Goal: Information Seeking & Learning: Learn about a topic

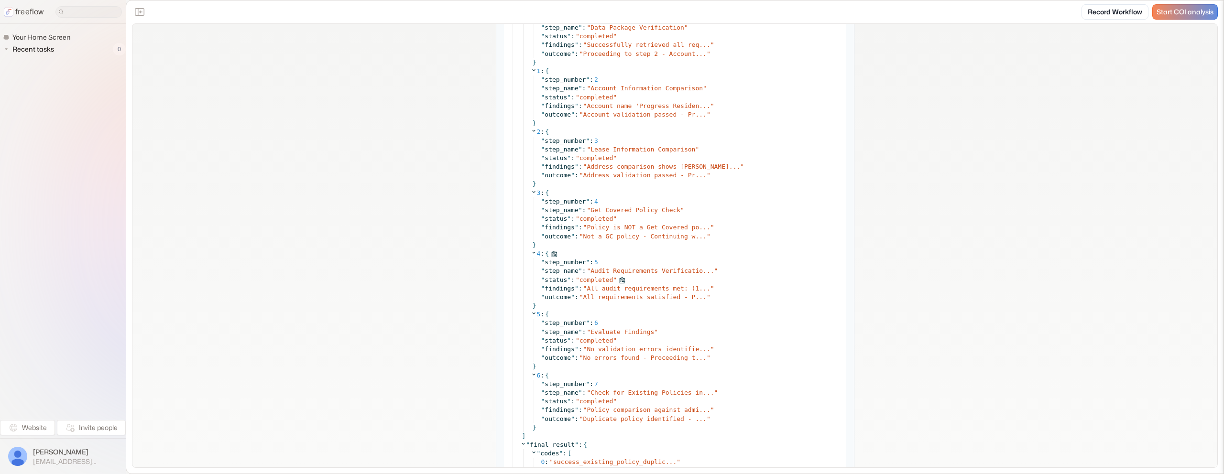
scroll to position [5381, 0]
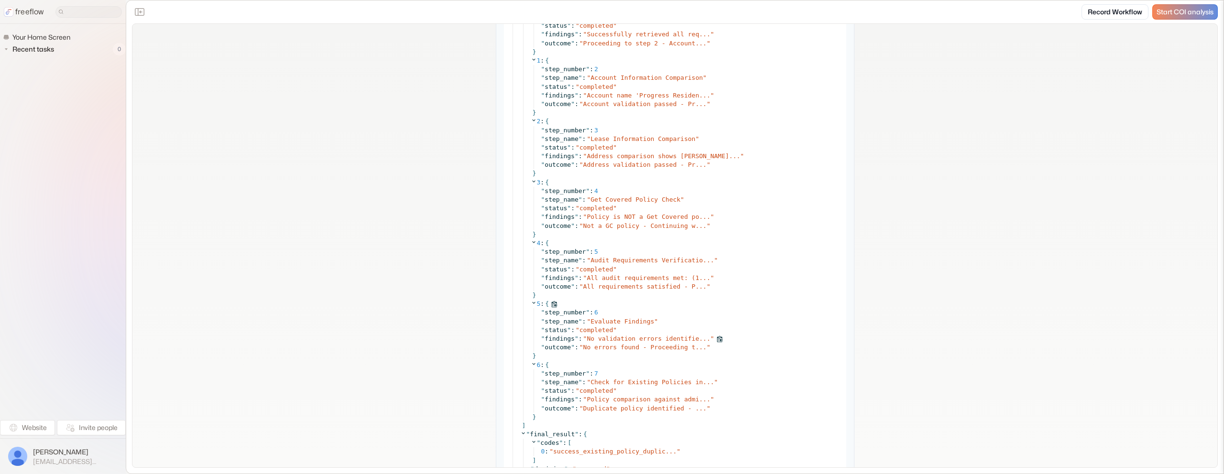
click at [644, 339] on span "No validation errors identifie..." at bounding box center [648, 338] width 123 height 7
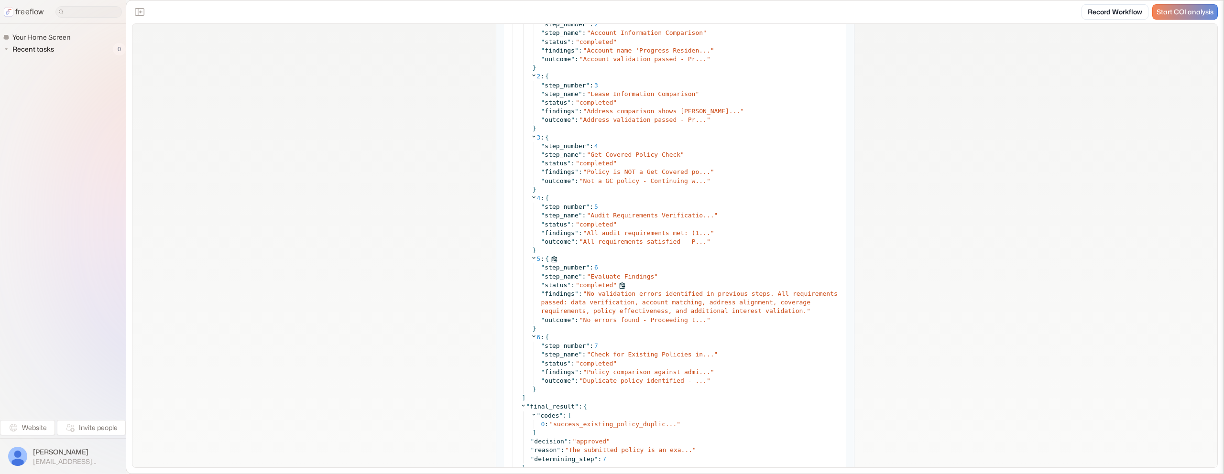
scroll to position [5429, 0]
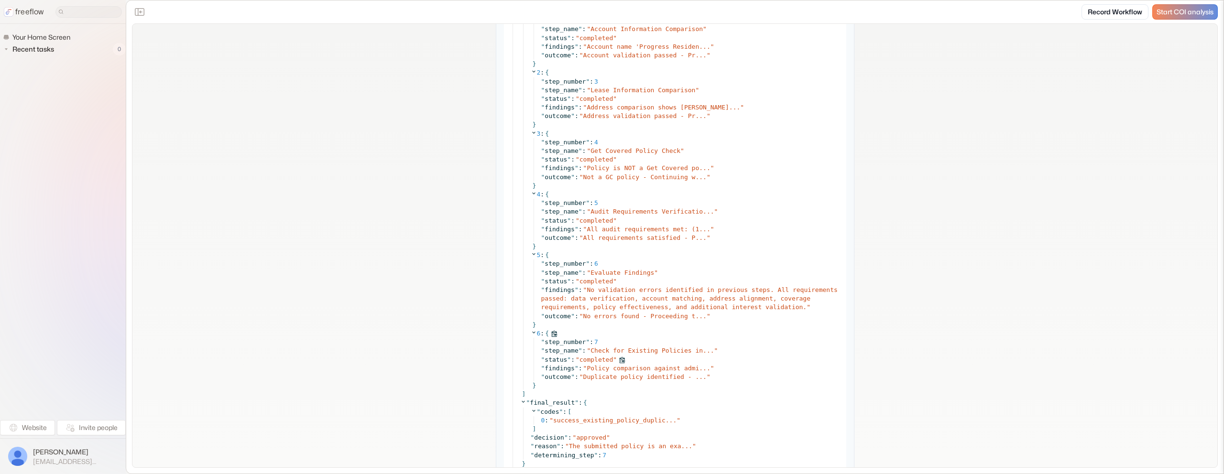
click at [637, 364] on div "" findings " : " Policy comparison against admi... "" at bounding box center [690, 368] width 299 height 9
click at [644, 366] on span "Policy comparison against admi..." at bounding box center [648, 368] width 123 height 7
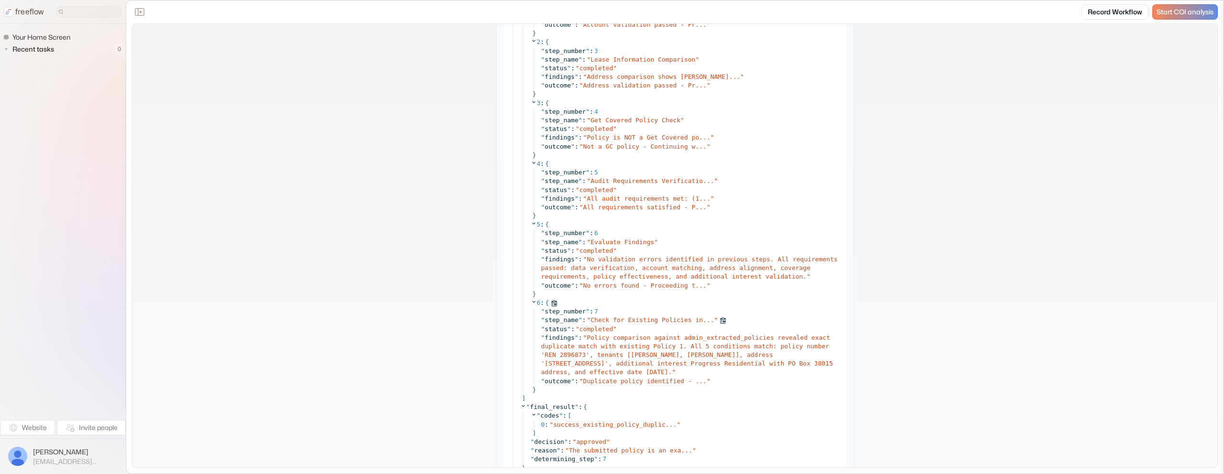
scroll to position [5461, 0]
click at [640, 382] on span "Duplicate policy identified - ..." at bounding box center [644, 380] width 123 height 7
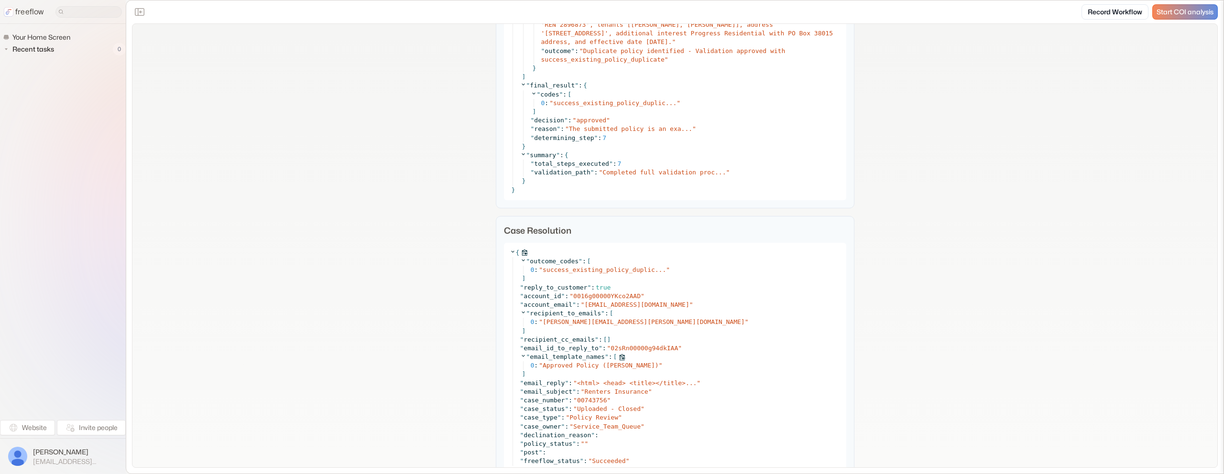
scroll to position [5795, 0]
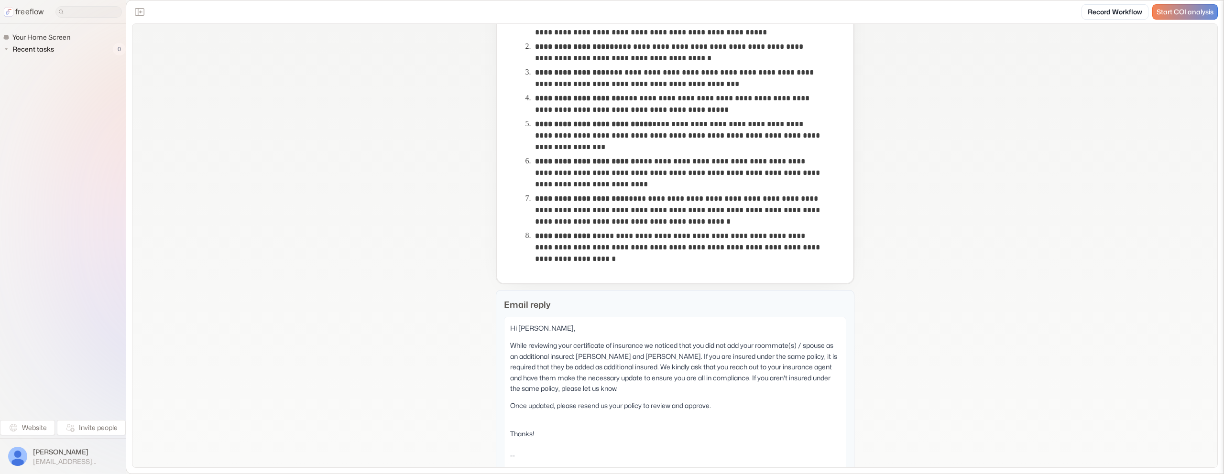
scroll to position [374, 0]
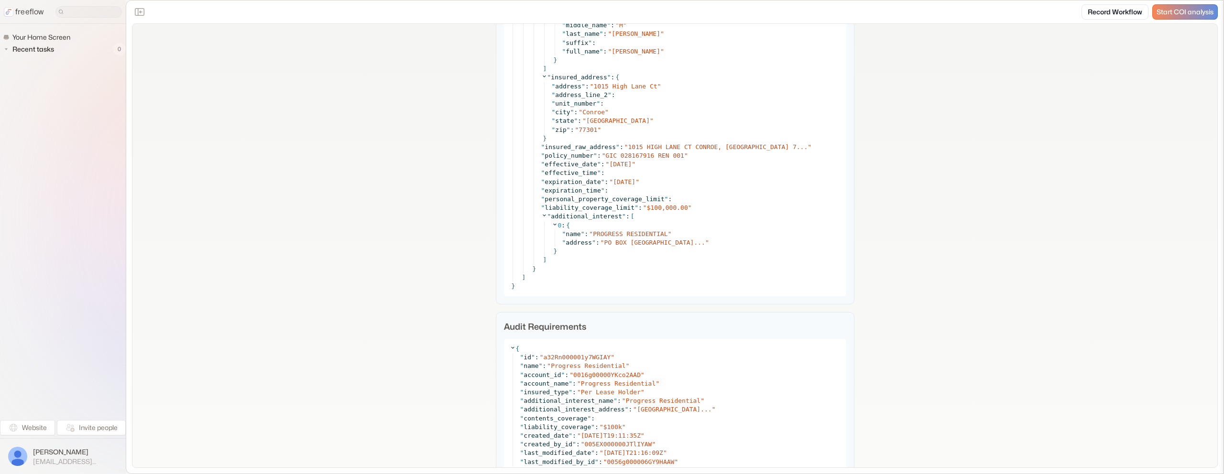
scroll to position [3537, 0]
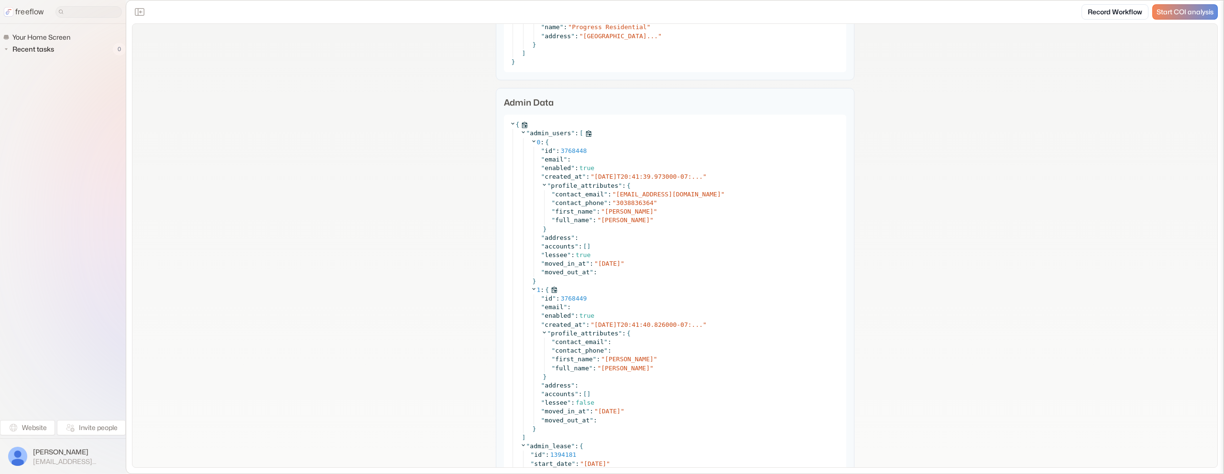
scroll to position [1702, 0]
drag, startPoint x: 650, startPoint y: 222, endPoint x: 534, endPoint y: 224, distance: 115.8
click at [602, 222] on span "Stephen Senier" at bounding box center [625, 220] width 49 height 7
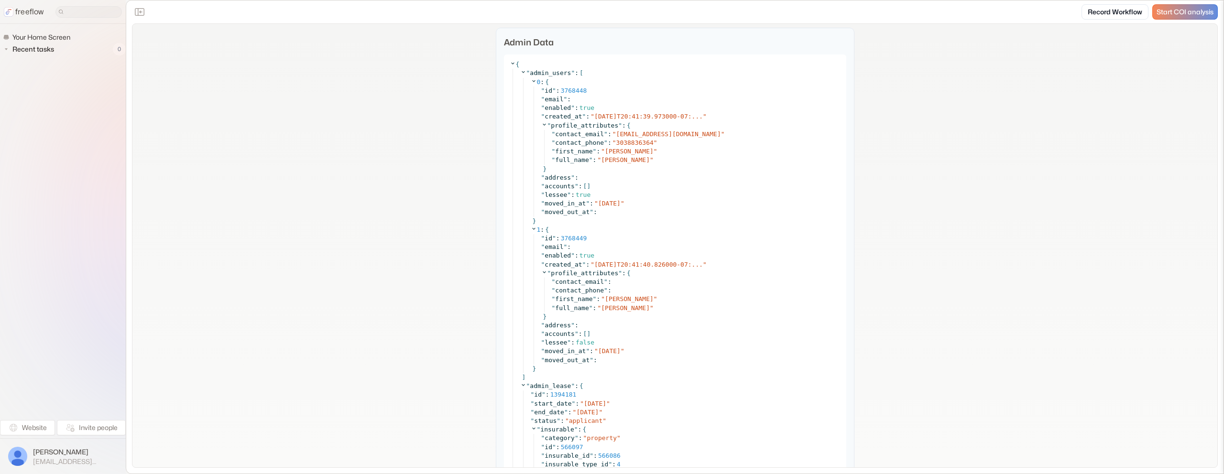
scroll to position [1775, 0]
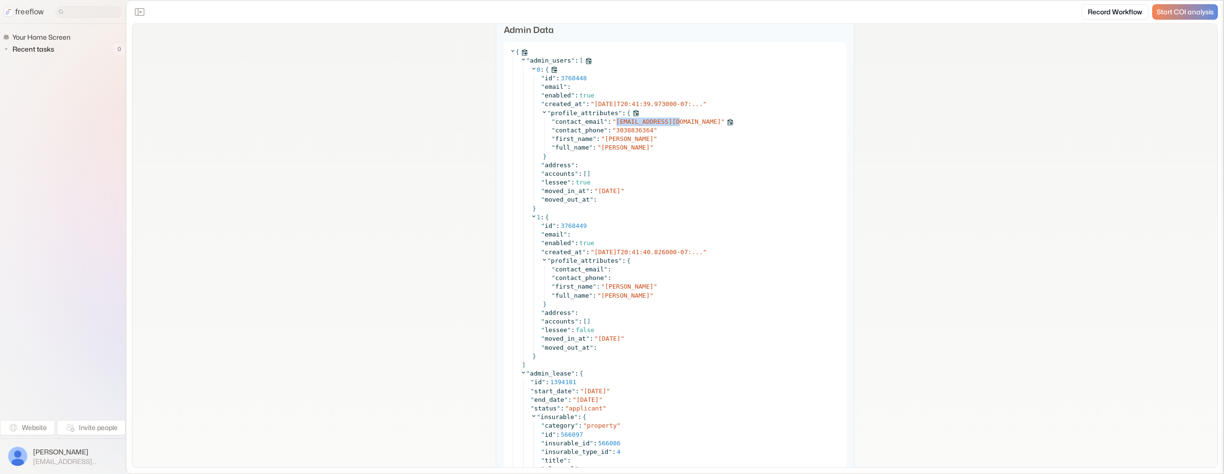
copy span "ssenier@gmail.com"
drag, startPoint x: 680, startPoint y: 122, endPoint x: 549, endPoint y: 119, distance: 130.6
click at [616, 120] on div "" contact_email " : " ssenier@gmail.com "" at bounding box center [696, 122] width 289 height 9
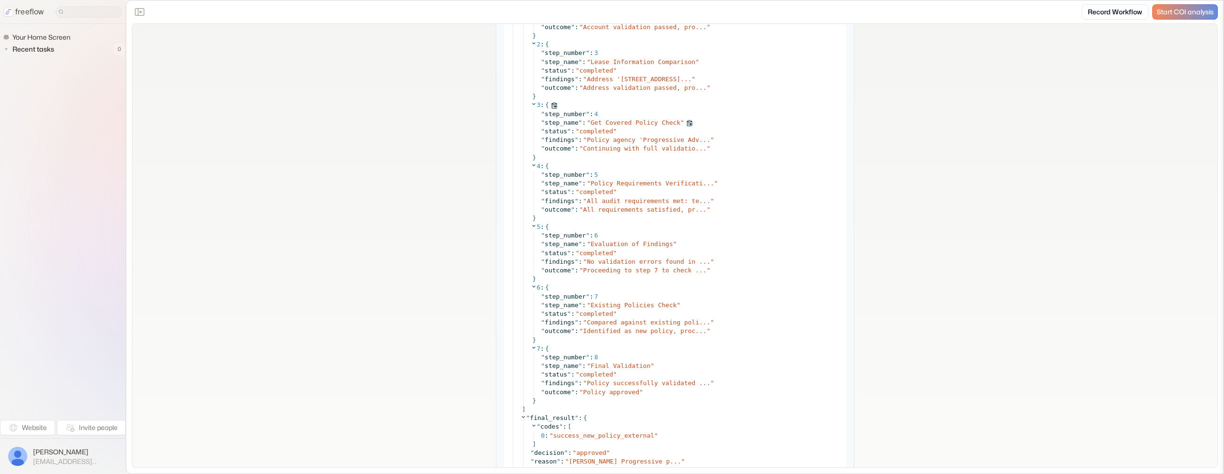
scroll to position [3929, 0]
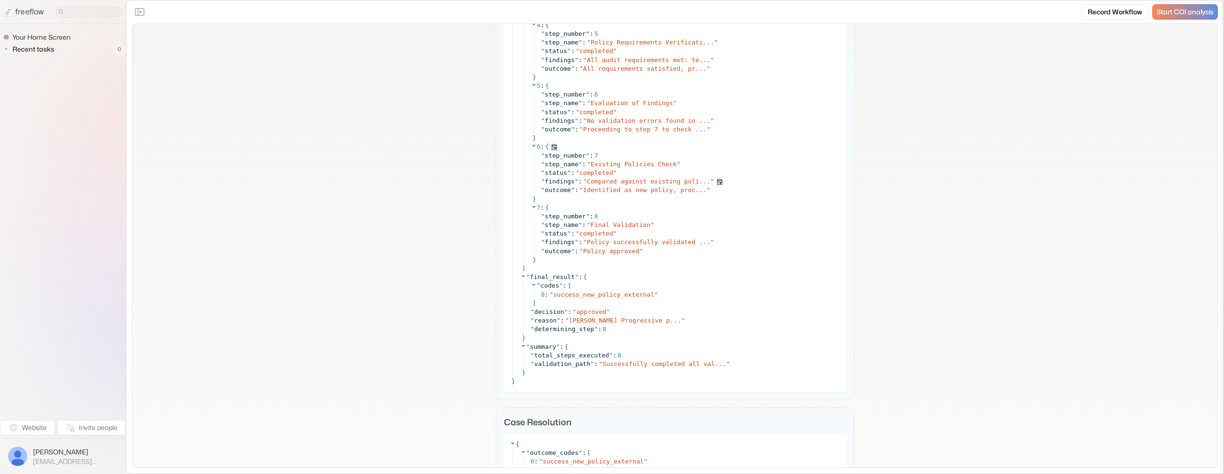
click at [642, 185] on span "Compared against existing poli..." at bounding box center [648, 181] width 123 height 7
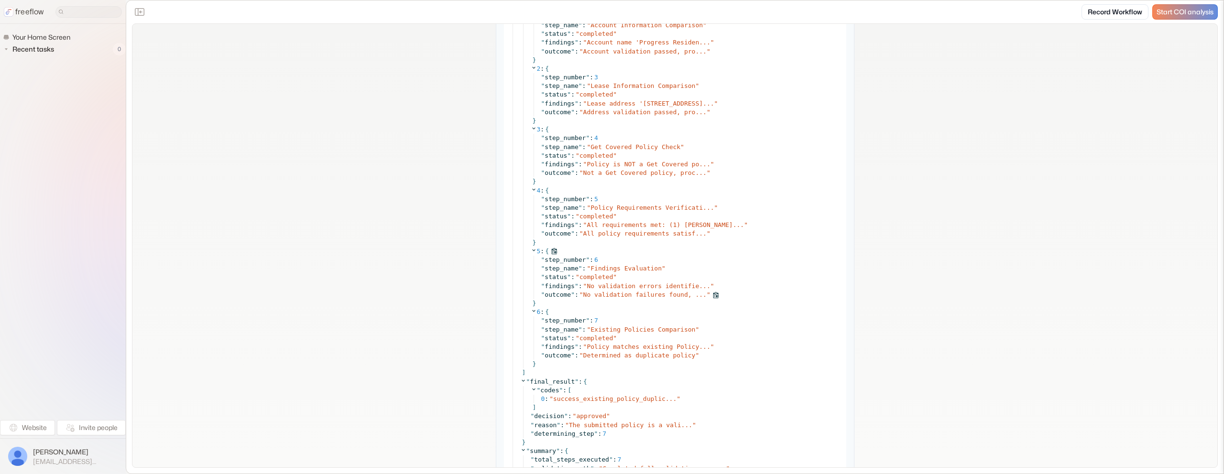
scroll to position [5793, 0]
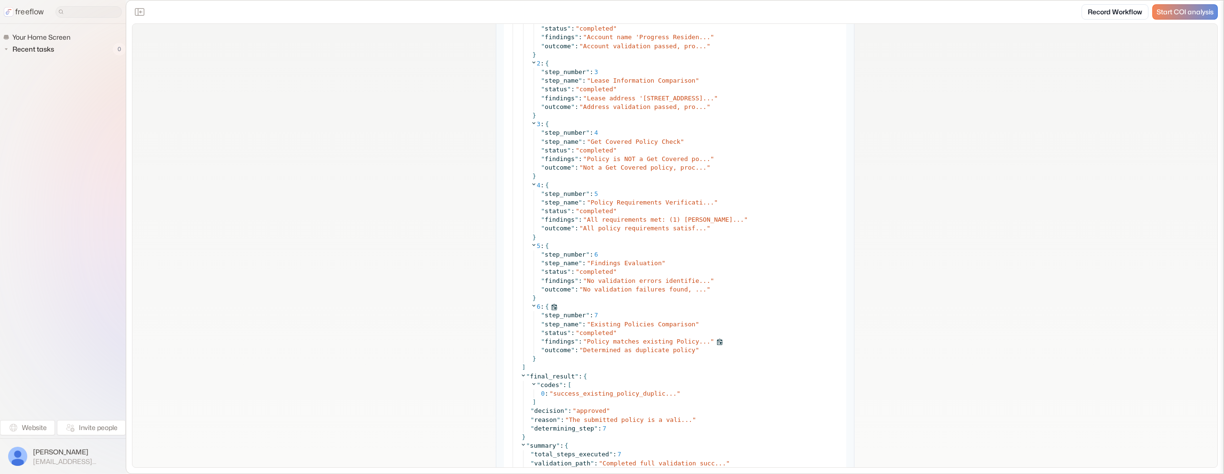
click at [640, 341] on span "Policy matches existing Policy..." at bounding box center [648, 341] width 123 height 7
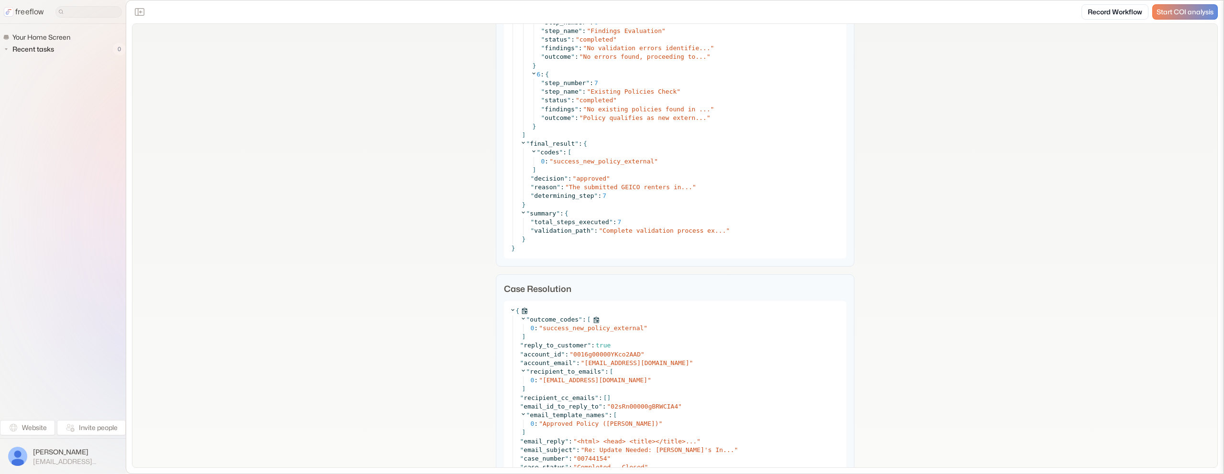
scroll to position [4235, 0]
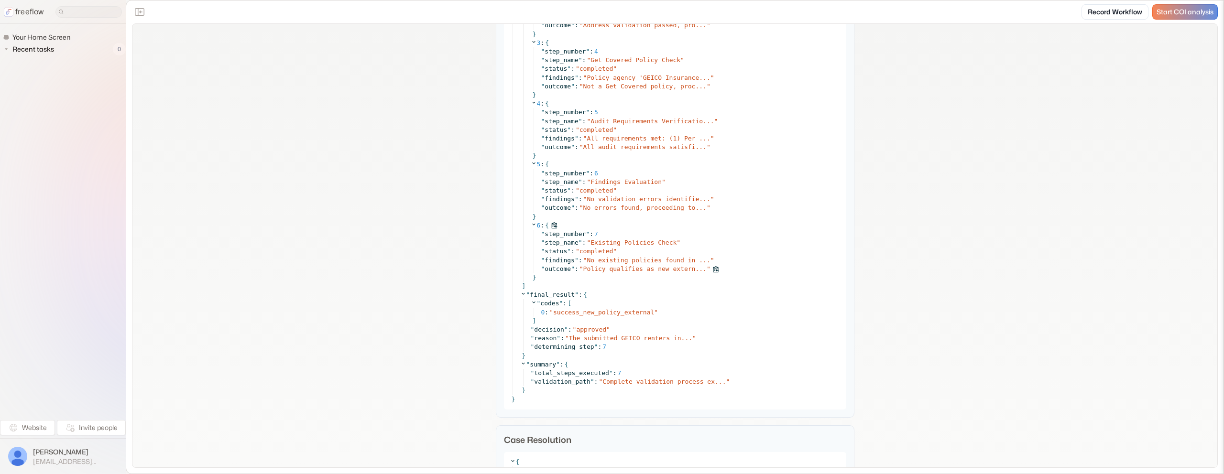
click at [617, 261] on span "No existing policies found in ..." at bounding box center [648, 260] width 123 height 7
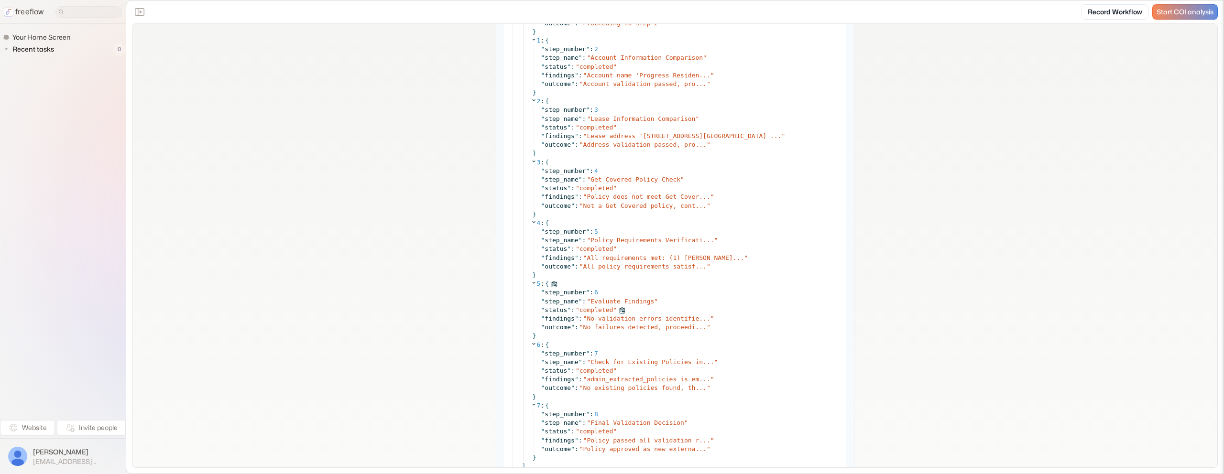
scroll to position [3473, 0]
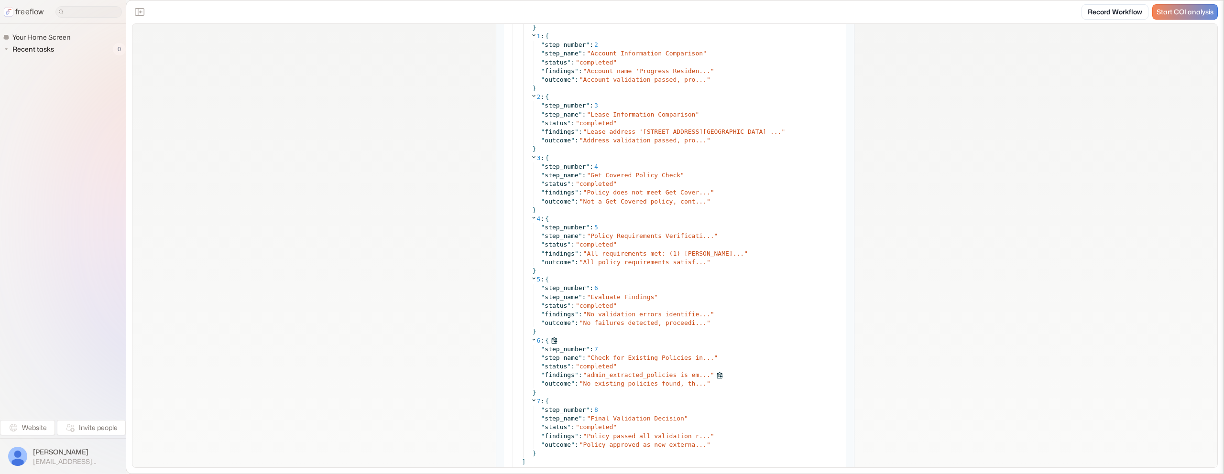
click at [640, 373] on span "admin_extracted_policies is em..." at bounding box center [648, 375] width 123 height 7
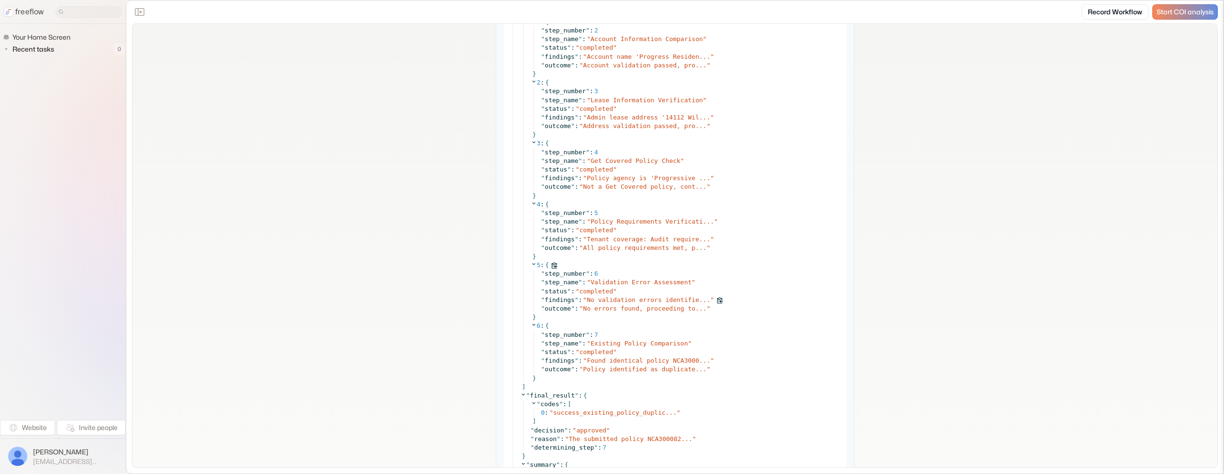
scroll to position [4923, 0]
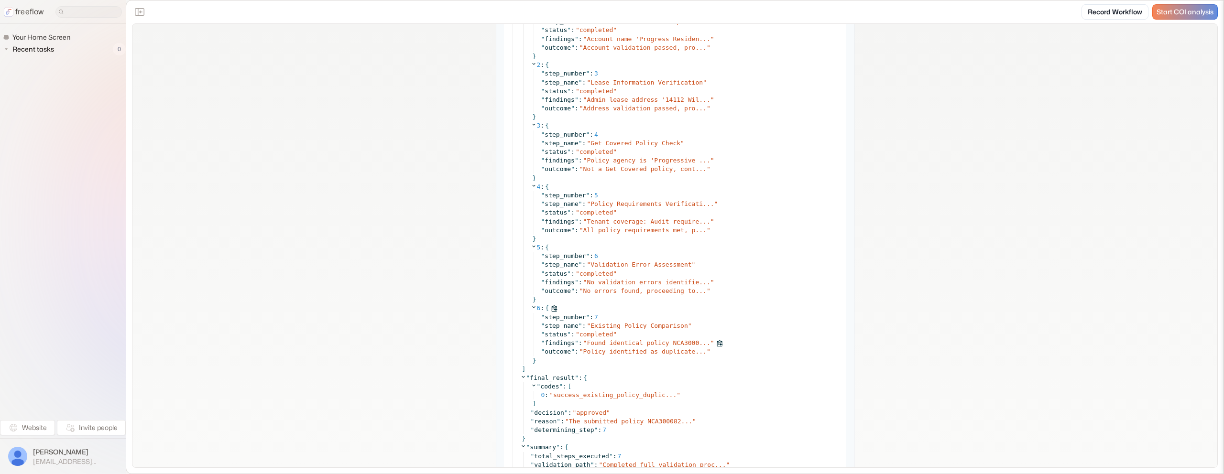
click at [641, 343] on span "Found identical policy NCA3000..." at bounding box center [648, 343] width 123 height 7
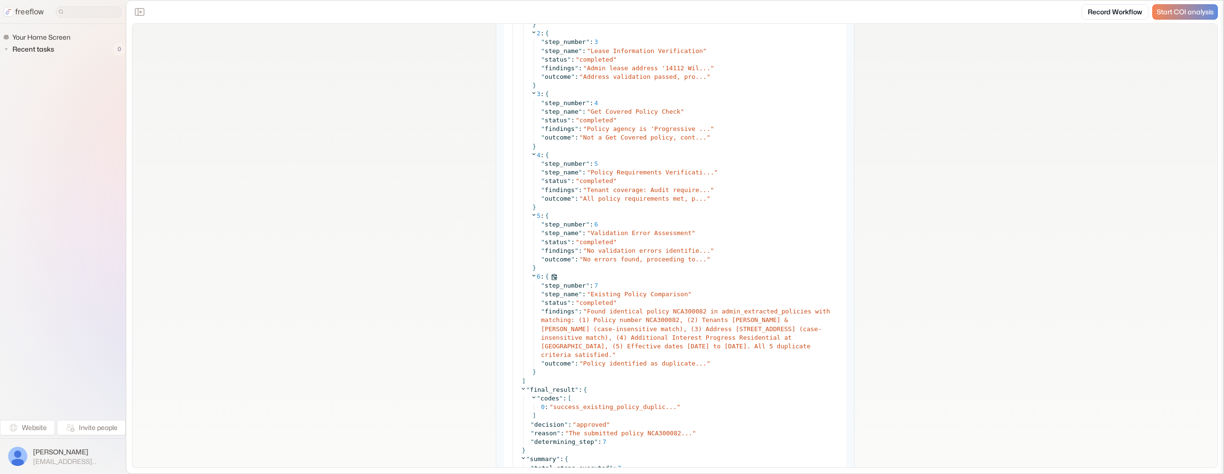
scroll to position [4956, 0]
click at [646, 364] on span "Policy identified as duplicate..." at bounding box center [644, 362] width 123 height 7
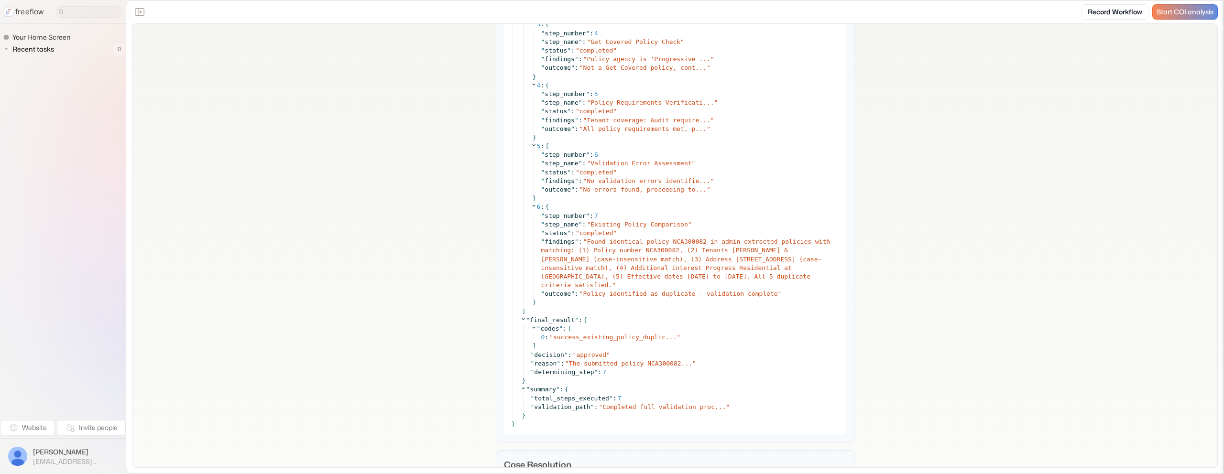
scroll to position [5027, 0]
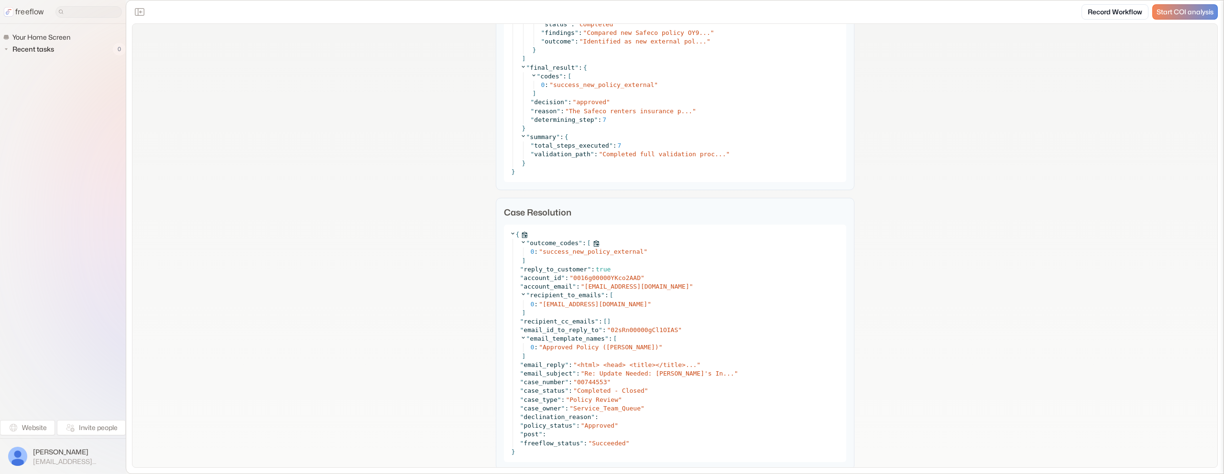
scroll to position [4782, 0]
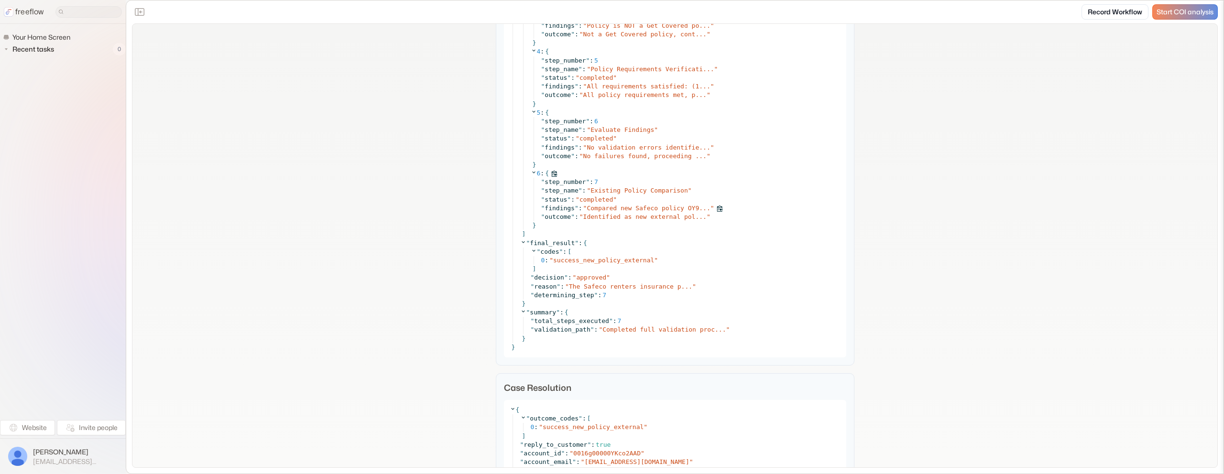
click at [647, 208] on span "Compared new Safeco policy OY9..." at bounding box center [648, 208] width 123 height 7
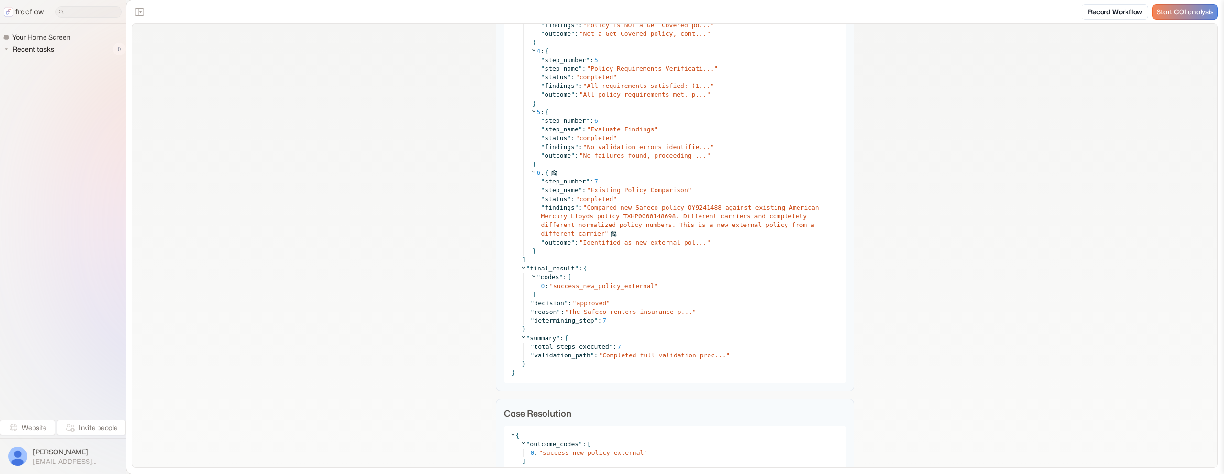
scroll to position [4581, 0]
